Goal: Task Accomplishment & Management: Use online tool/utility

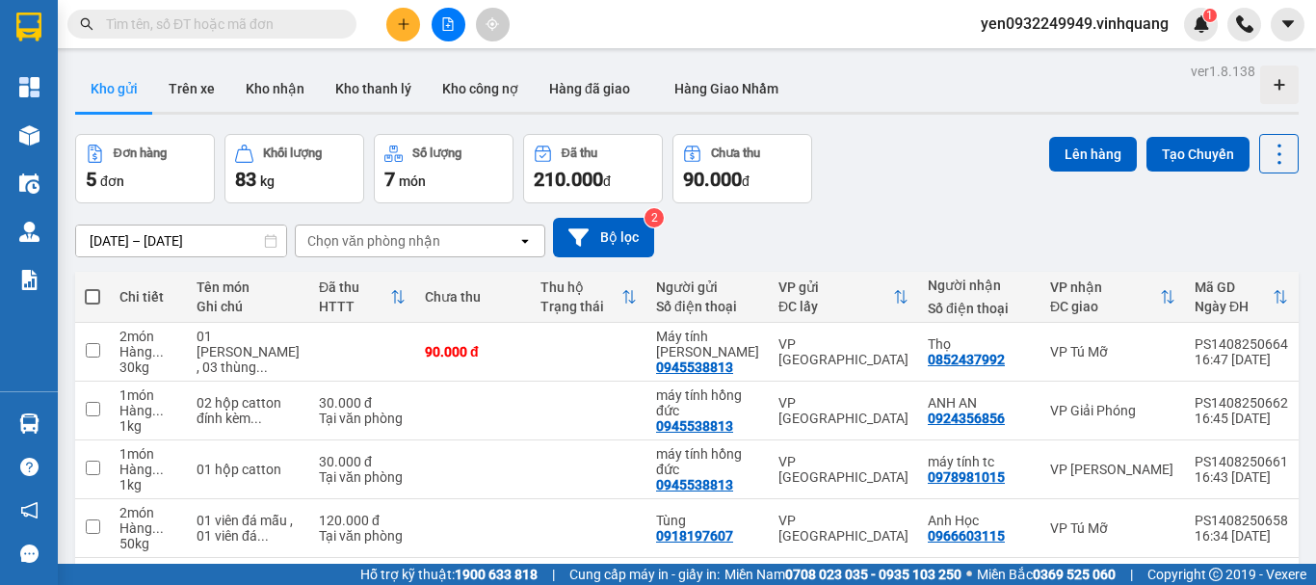
scroll to position [140, 0]
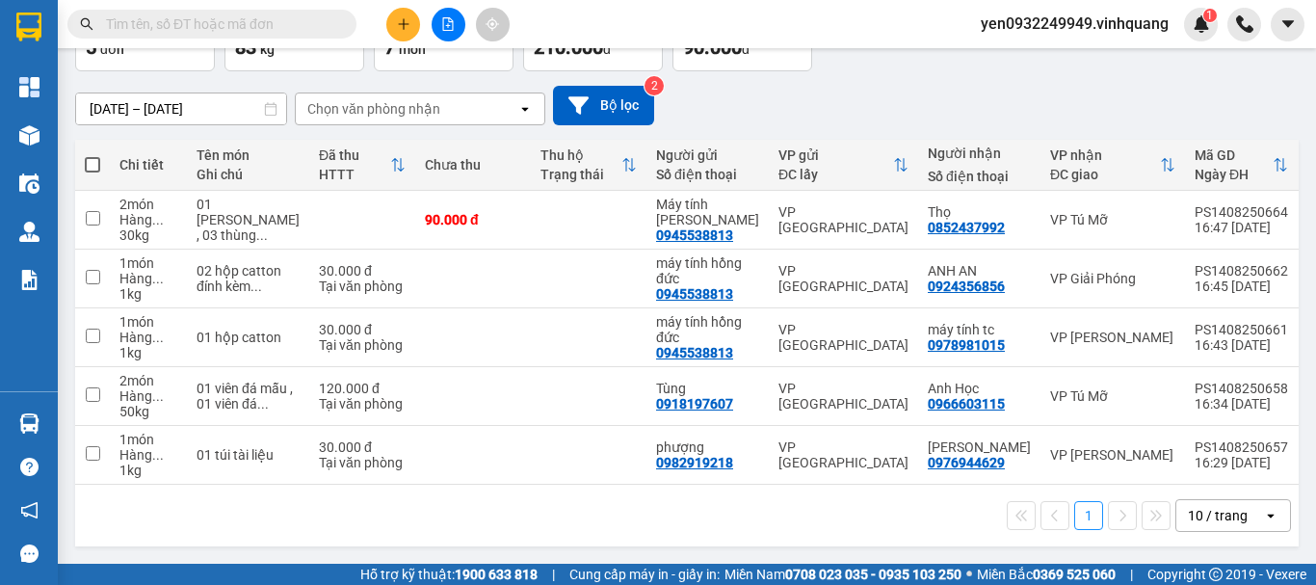
click at [91, 158] on span at bounding box center [92, 164] width 15 height 15
click at [92, 155] on input "checkbox" at bounding box center [92, 155] width 0 height 0
checkbox input "true"
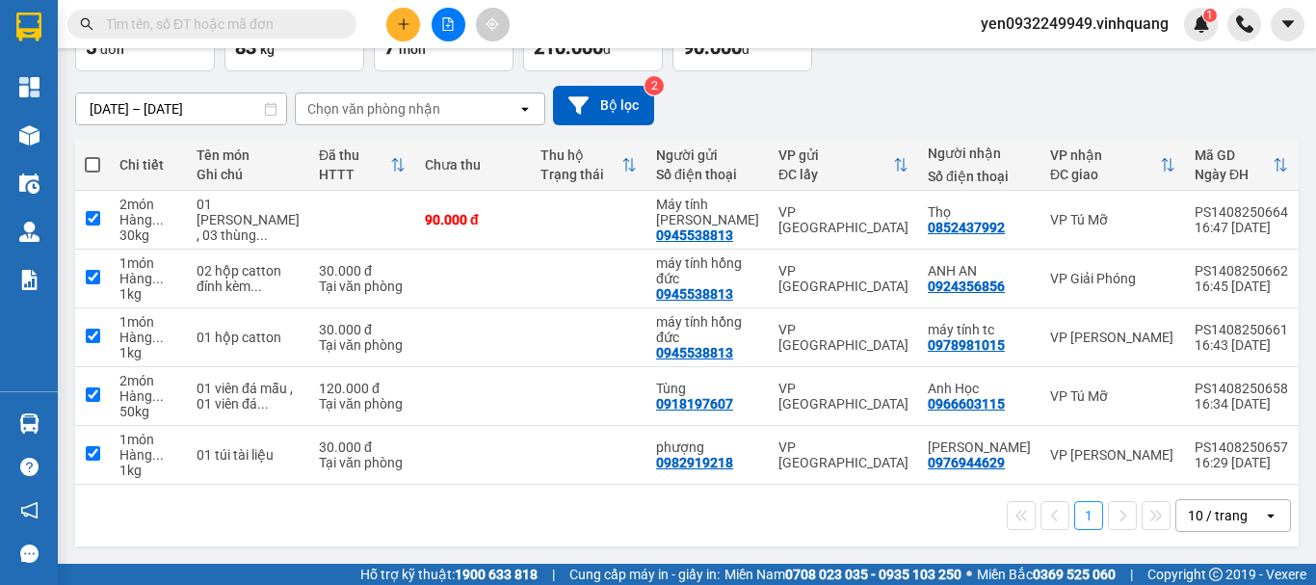
checkbox input "true"
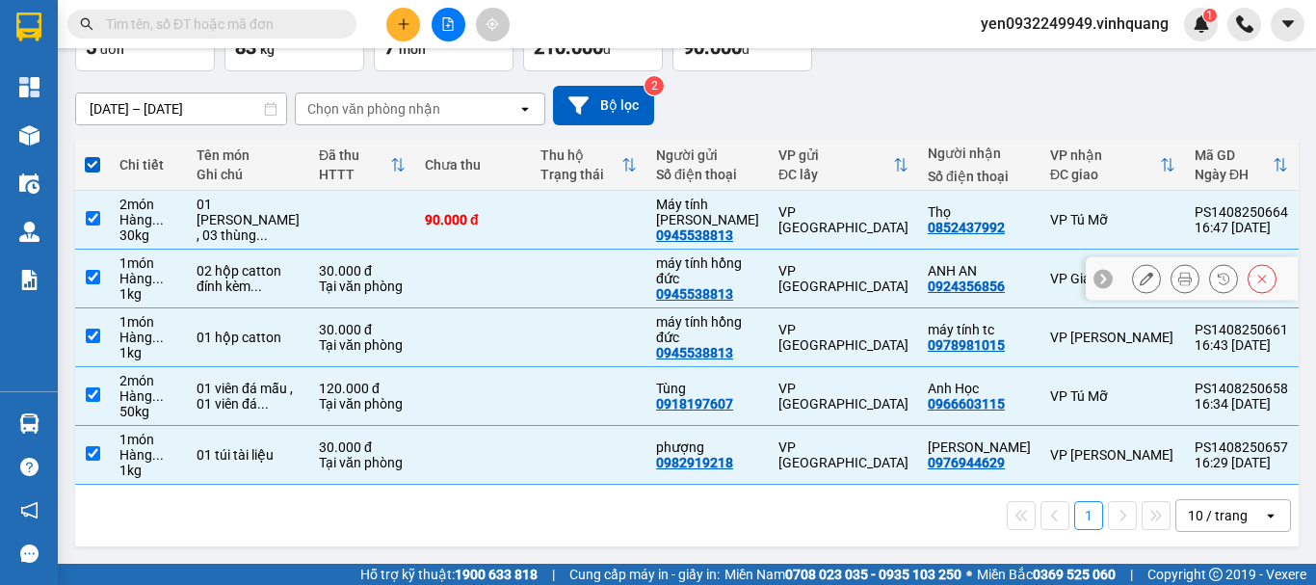
click at [89, 270] on input "checkbox" at bounding box center [93, 277] width 14 height 14
checkbox input "false"
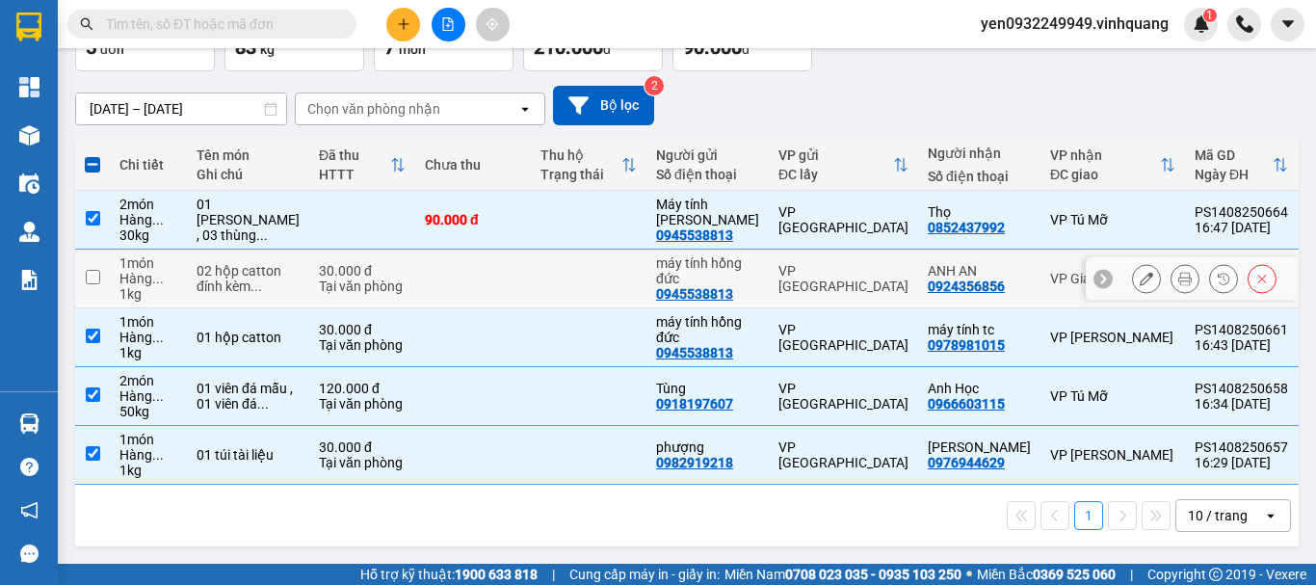
scroll to position [0, 0]
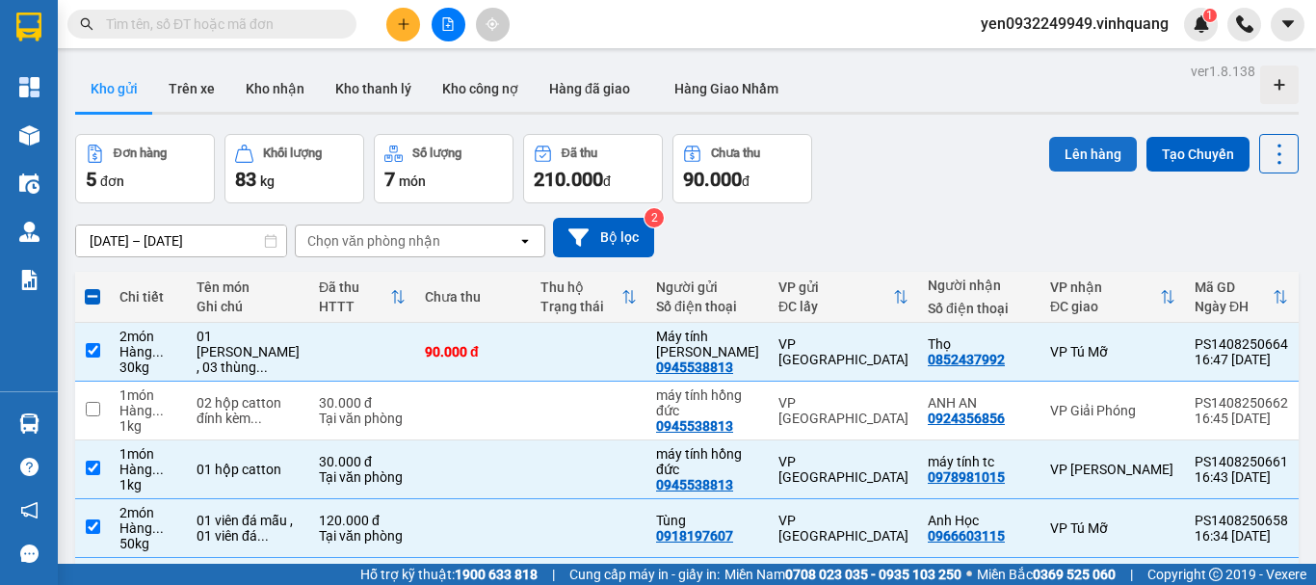
click at [1065, 156] on button "Lên hàng" at bounding box center [1093, 154] width 88 height 35
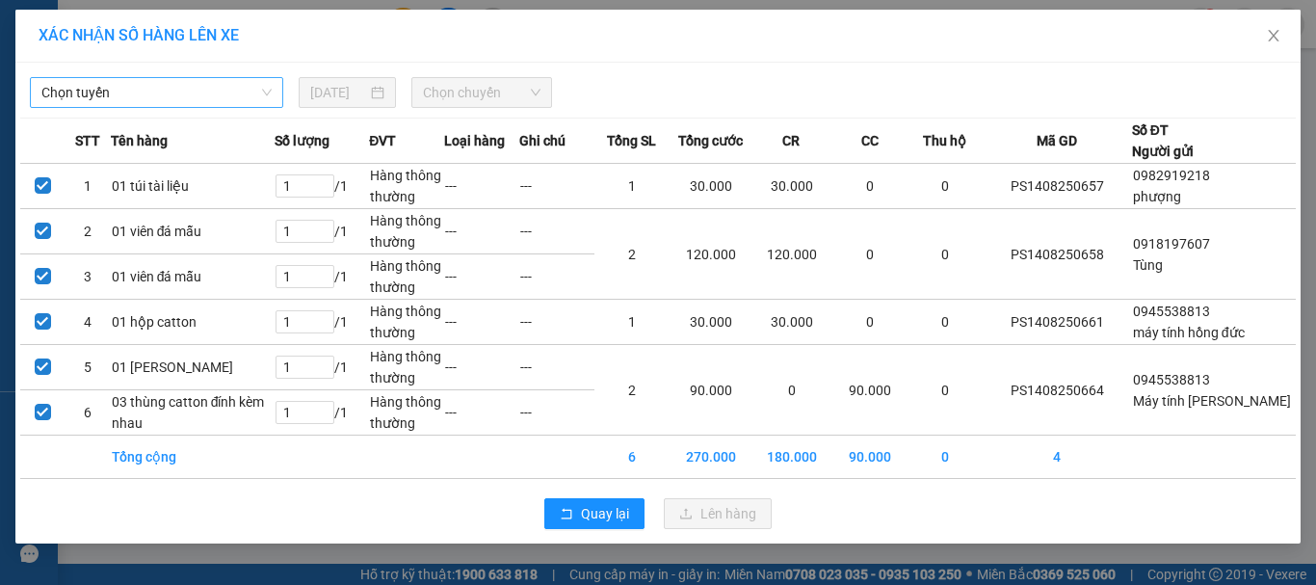
click at [79, 97] on span "Chọn tuyến" at bounding box center [156, 92] width 230 height 29
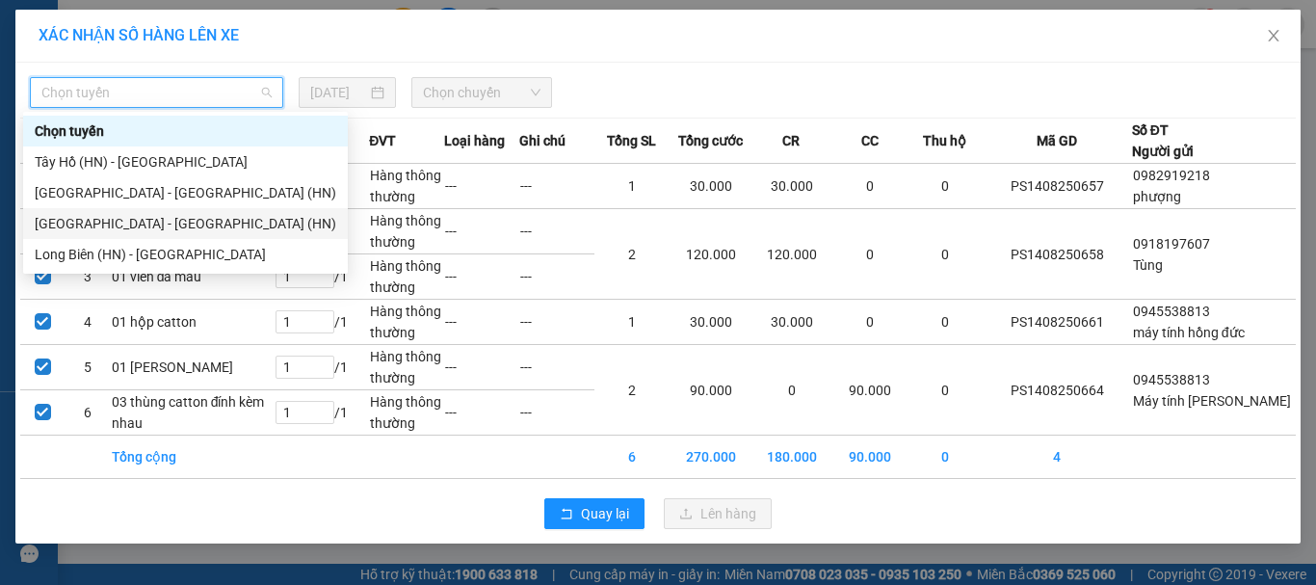
click at [66, 225] on div "[GEOGRAPHIC_DATA] - [GEOGRAPHIC_DATA] (HN)" at bounding box center [185, 223] width 301 height 21
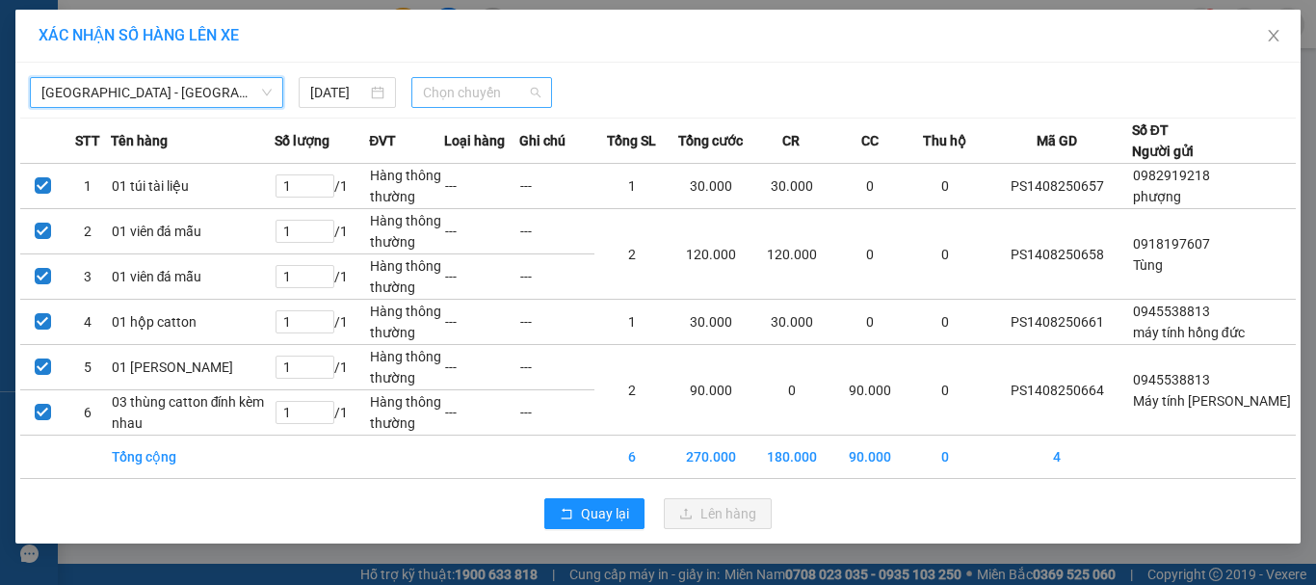
click at [474, 94] on span "Chọn chuyến" at bounding box center [482, 92] width 118 height 29
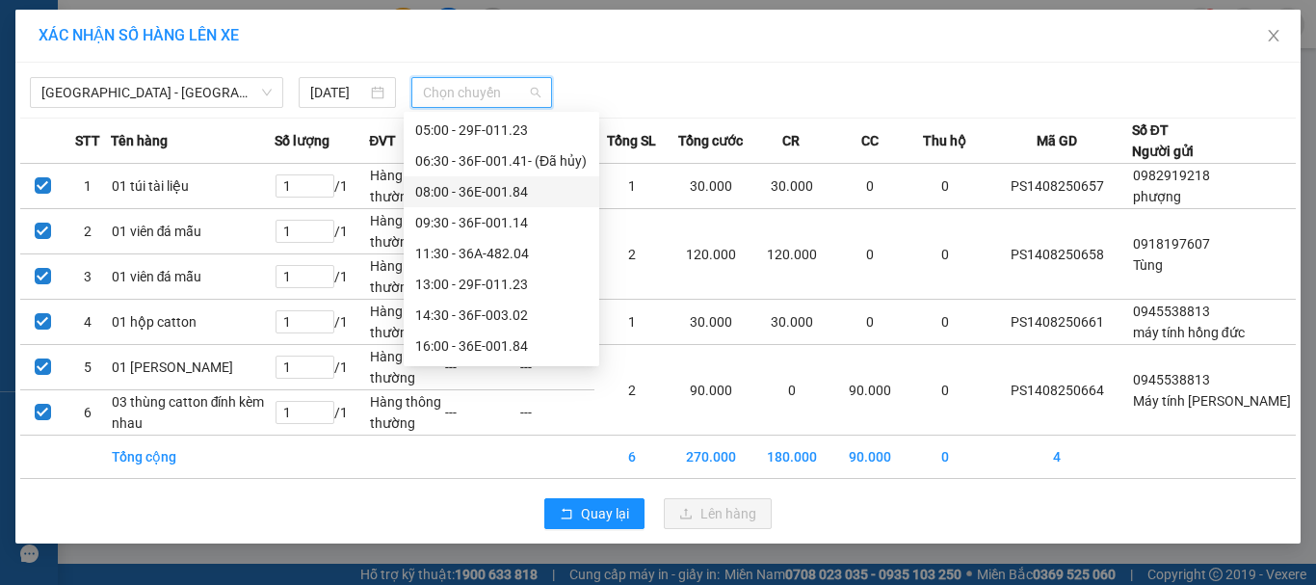
scroll to position [92, 0]
click at [481, 352] on div "18:00 - 36F-001.14" at bounding box center [501, 346] width 172 height 21
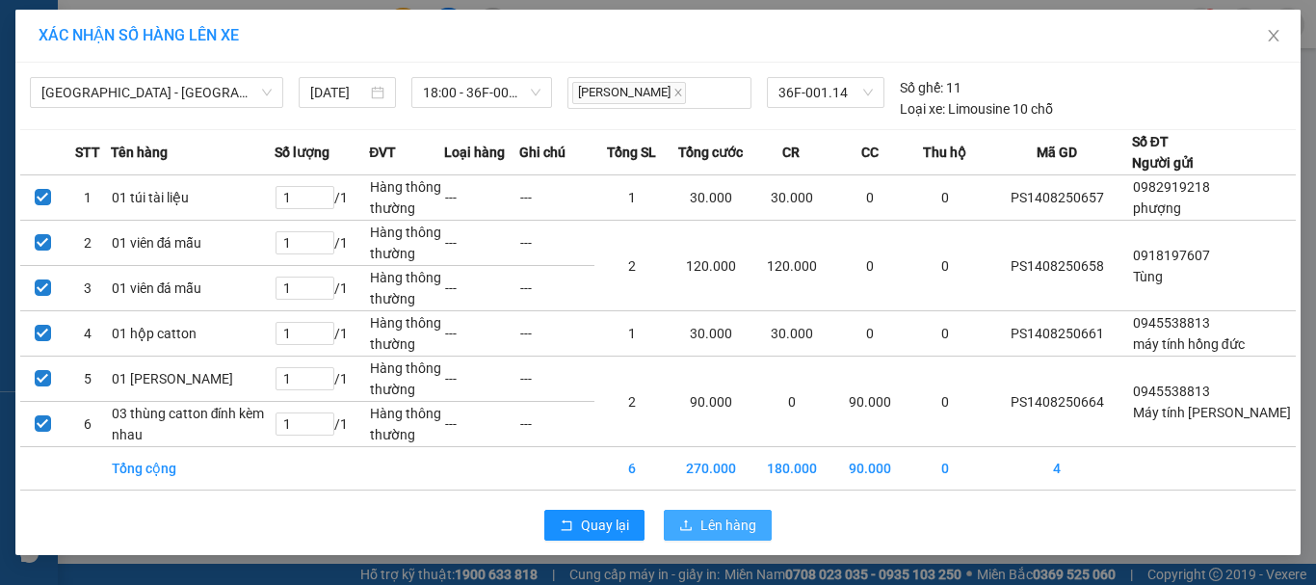
click at [703, 536] on span "Lên hàng" at bounding box center [728, 524] width 56 height 21
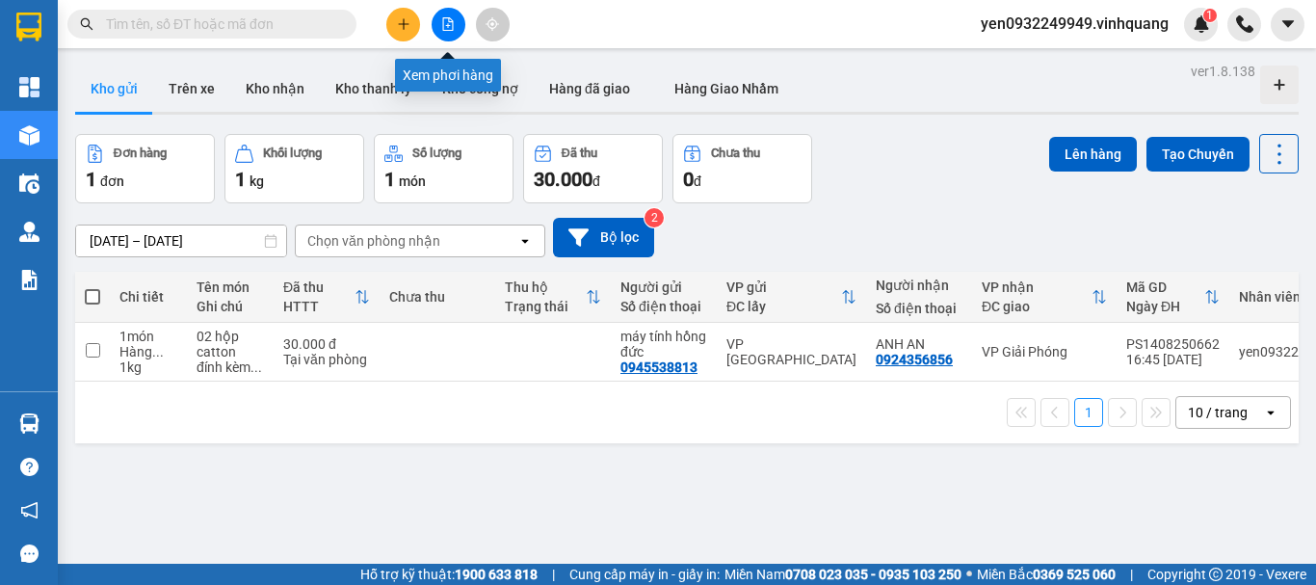
click at [452, 23] on icon "file-add" at bounding box center [447, 23] width 13 height 13
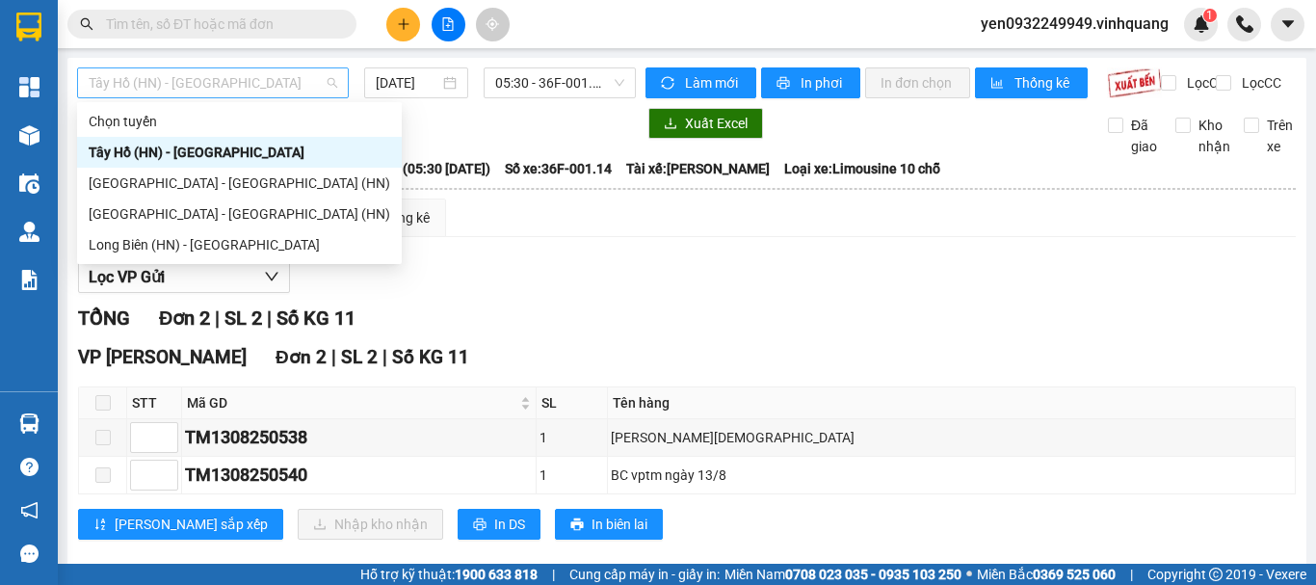
click at [110, 85] on span "Tây Hồ (HN) - [GEOGRAPHIC_DATA]" at bounding box center [213, 82] width 249 height 29
click at [122, 216] on div "[GEOGRAPHIC_DATA] - [GEOGRAPHIC_DATA] (HN)" at bounding box center [239, 213] width 301 height 21
type input "[DATE]"
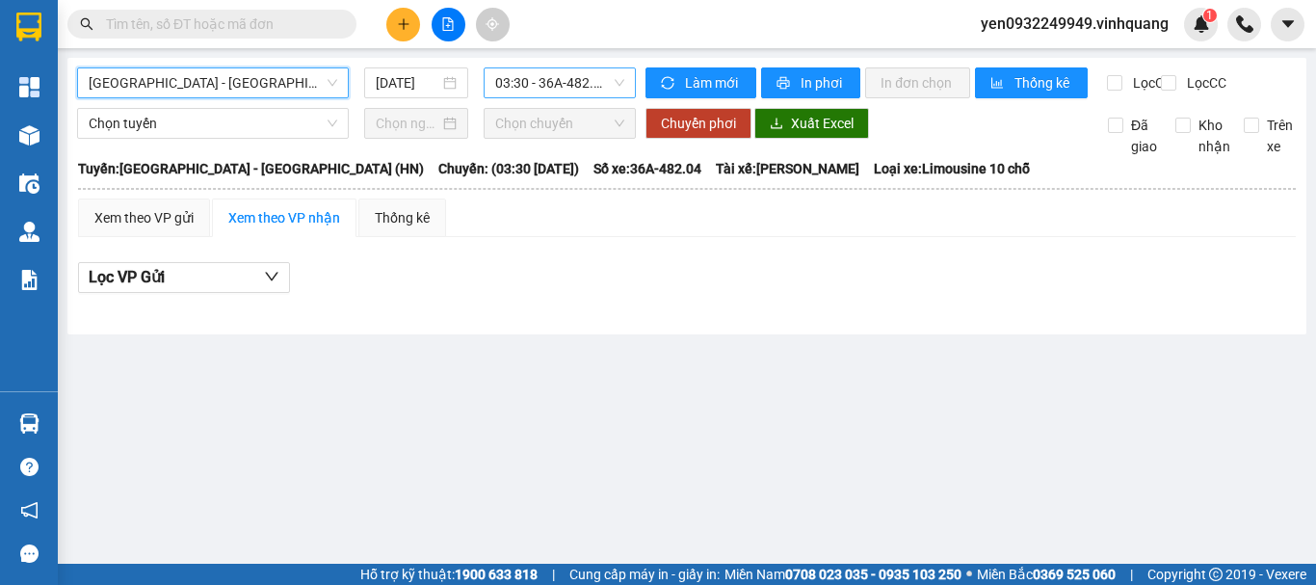
click at [548, 84] on span "03:30 - 36A-482.04 - (Đã hủy)" at bounding box center [559, 82] width 129 height 29
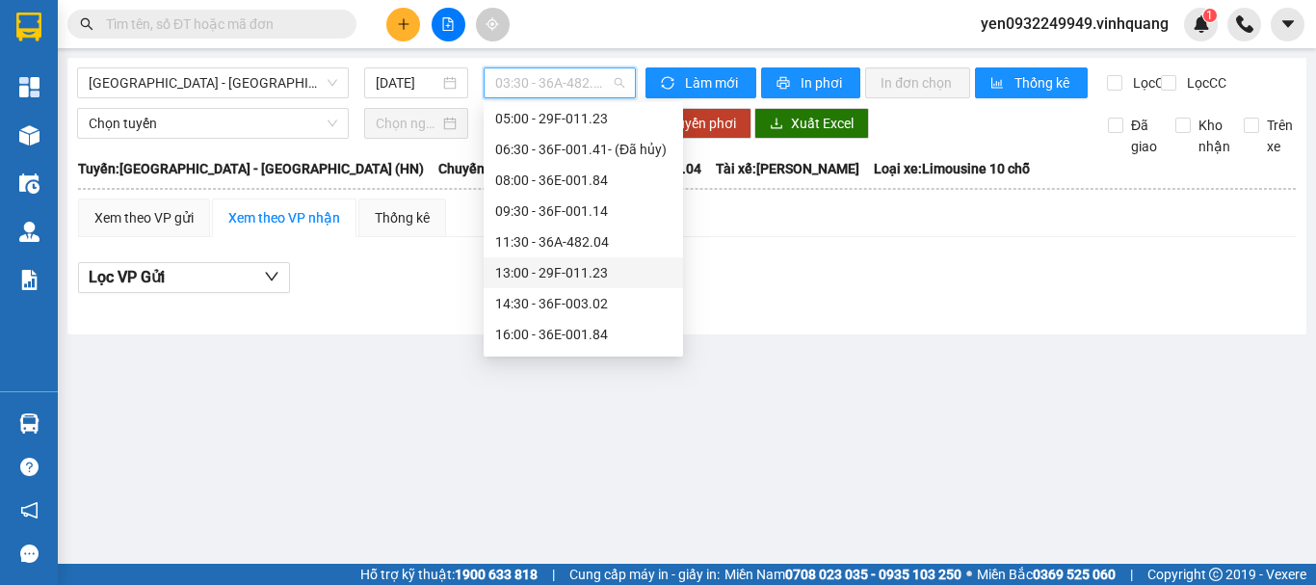
scroll to position [92, 0]
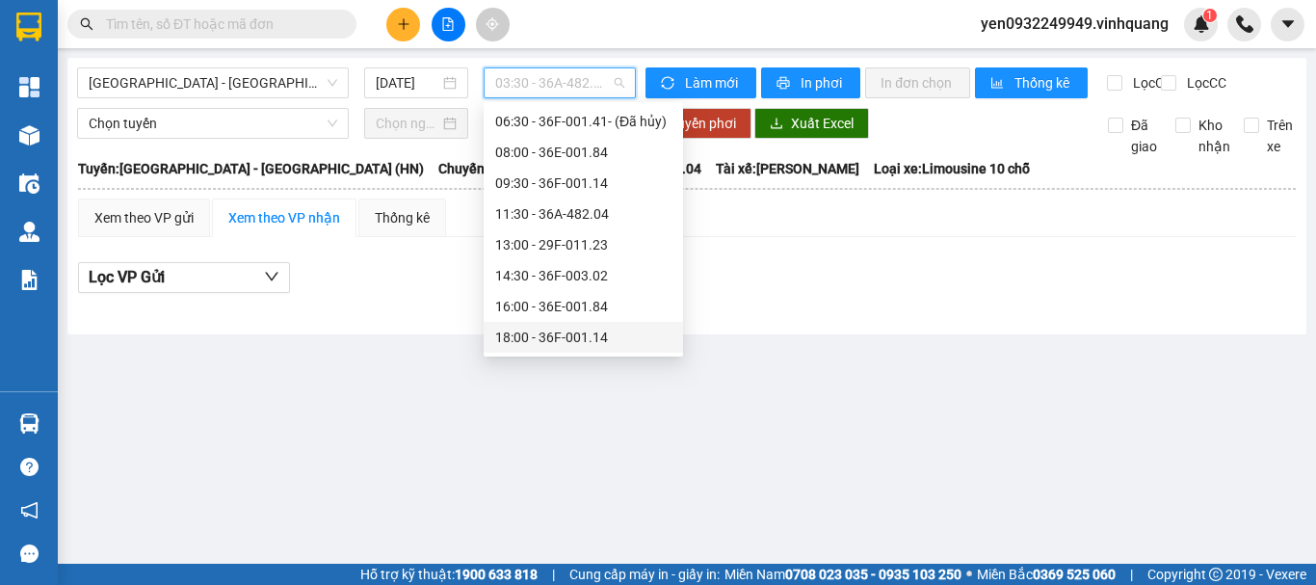
click at [577, 343] on div "18:00 - 36F-001.14" at bounding box center [583, 337] width 176 height 21
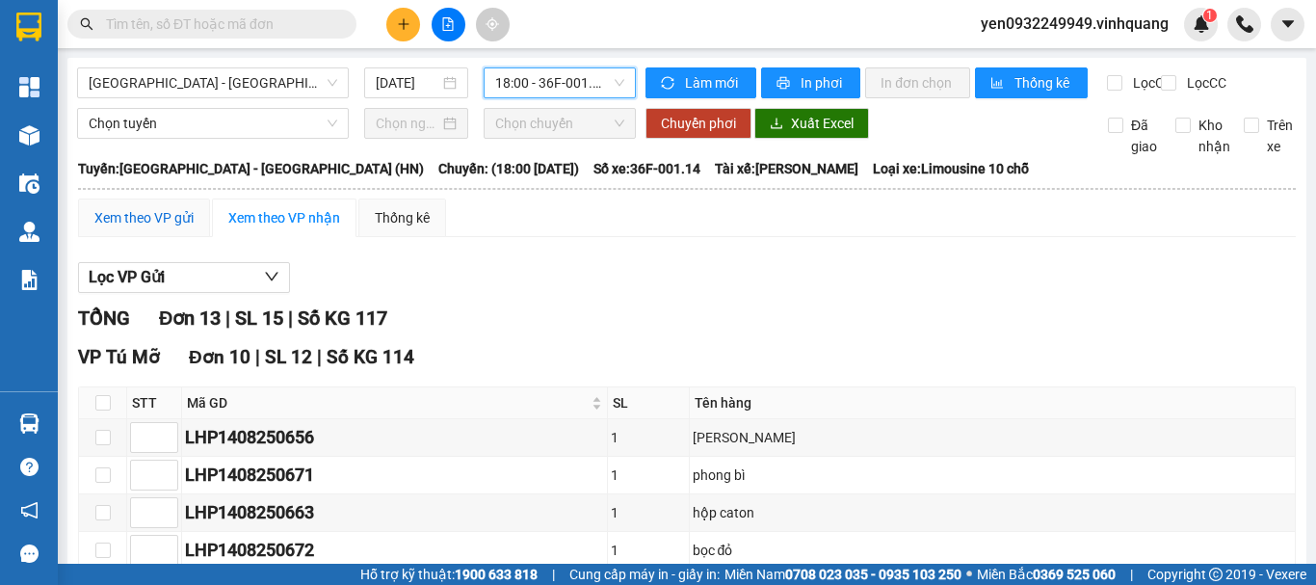
click at [130, 228] on div "Xem theo VP gửi" at bounding box center [143, 217] width 99 height 21
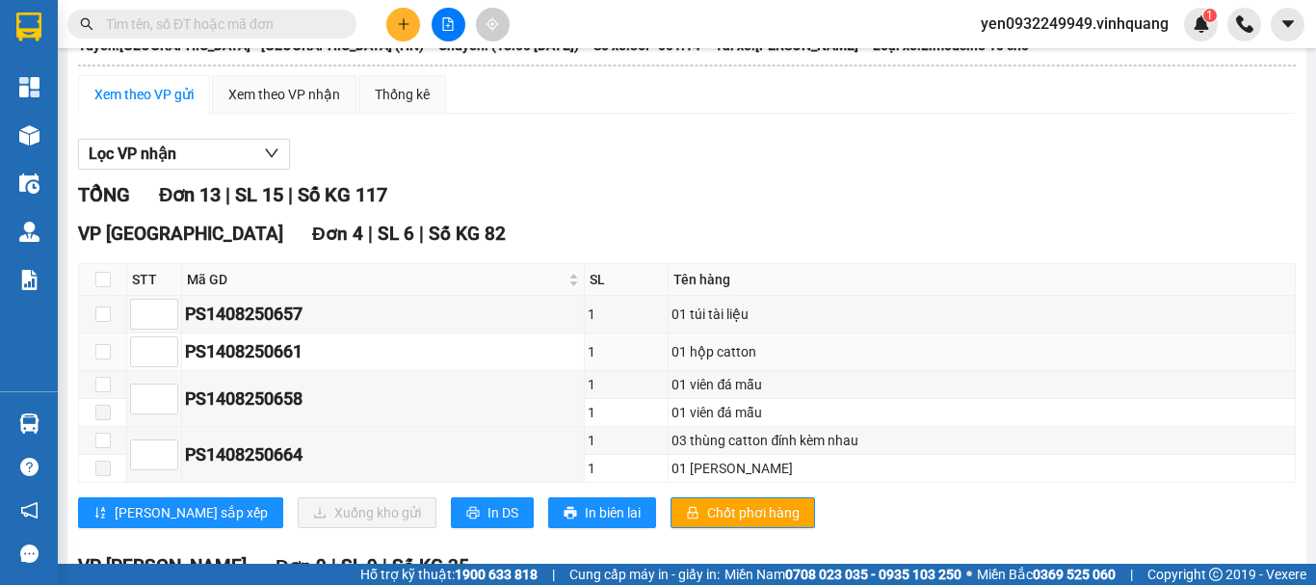
scroll to position [289, 0]
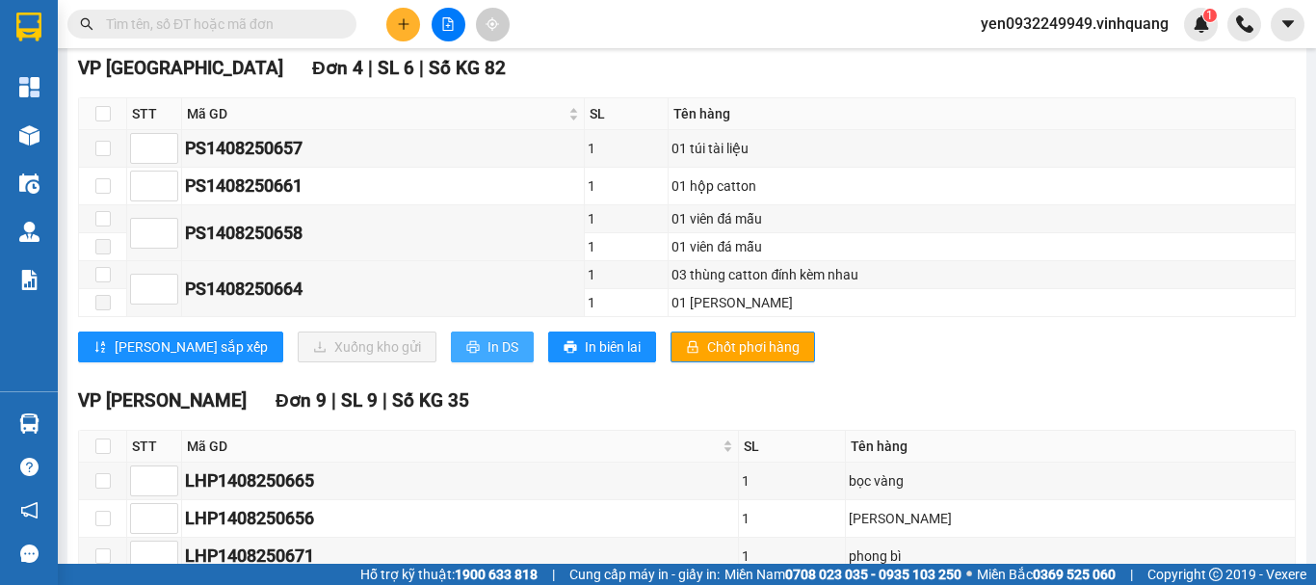
click at [487, 357] on span "In DS" at bounding box center [502, 346] width 31 height 21
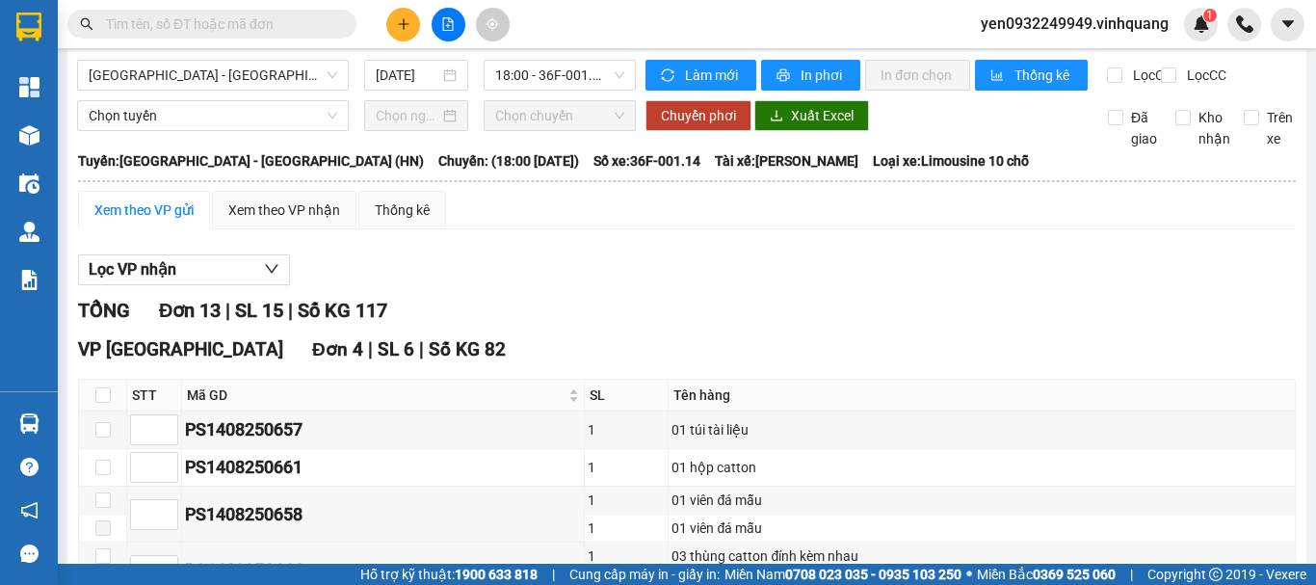
scroll to position [0, 0]
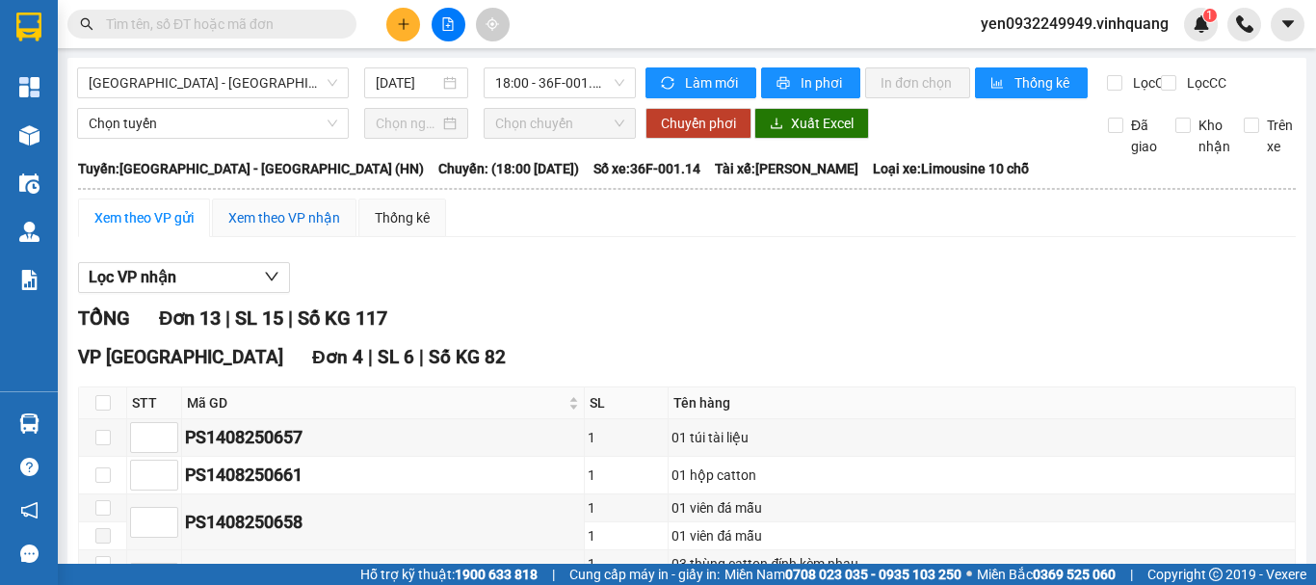
click at [283, 228] on div "Xem theo VP nhận" at bounding box center [284, 217] width 112 height 21
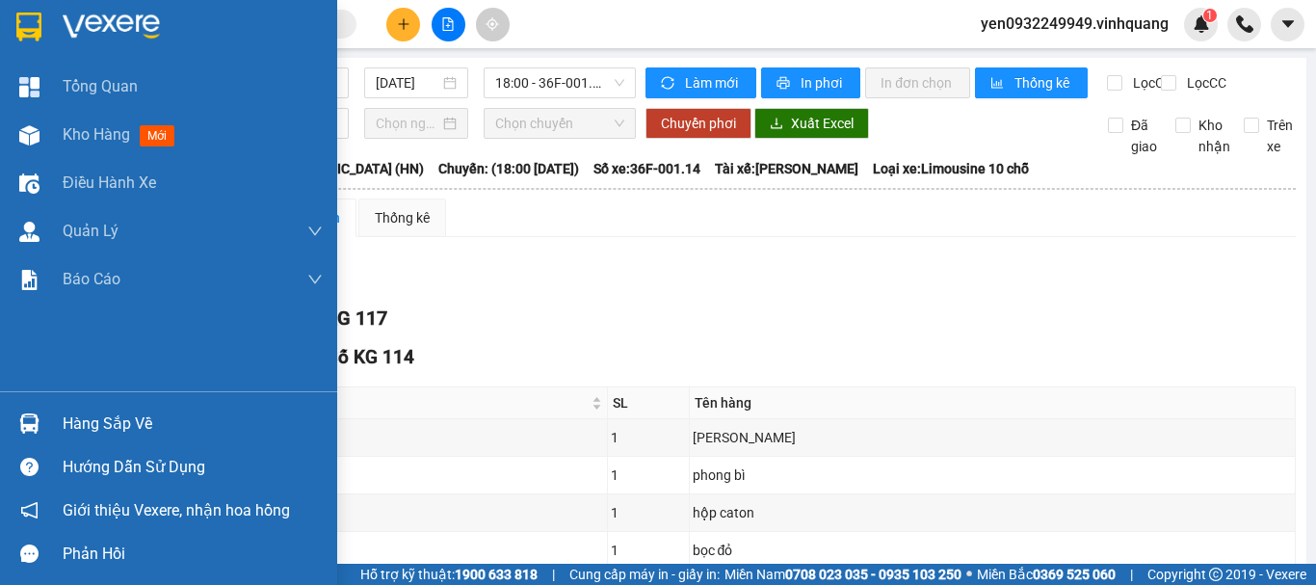
click at [118, 17] on img at bounding box center [111, 27] width 97 height 29
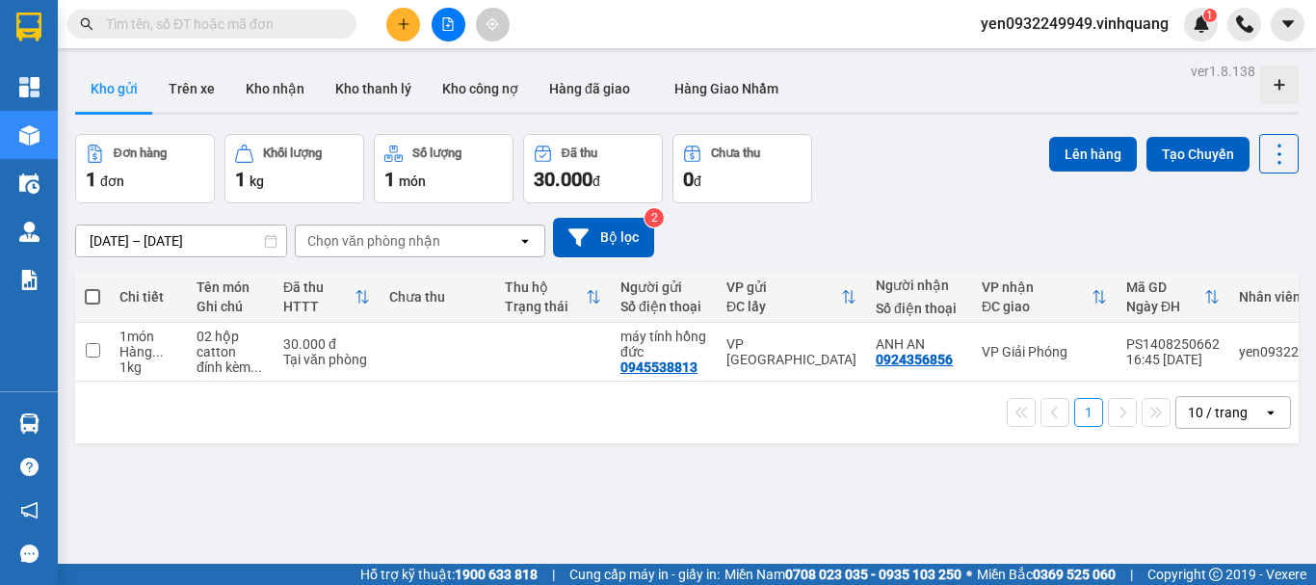
click at [174, 21] on input "text" at bounding box center [219, 23] width 227 height 21
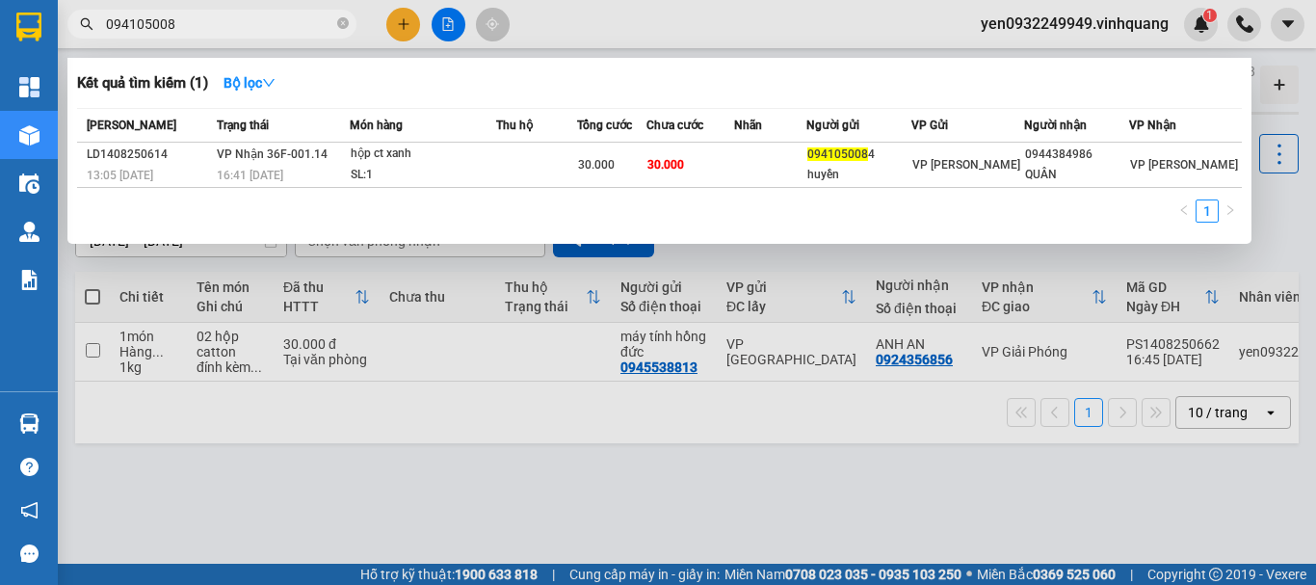
type input "0941050084"
click at [343, 26] on icon "close-circle" at bounding box center [343, 23] width 12 height 12
